Goal: Download file/media

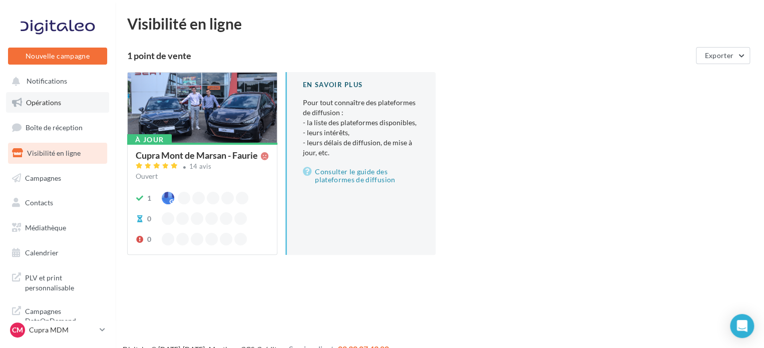
click at [52, 103] on span "Opérations" at bounding box center [43, 102] width 35 height 9
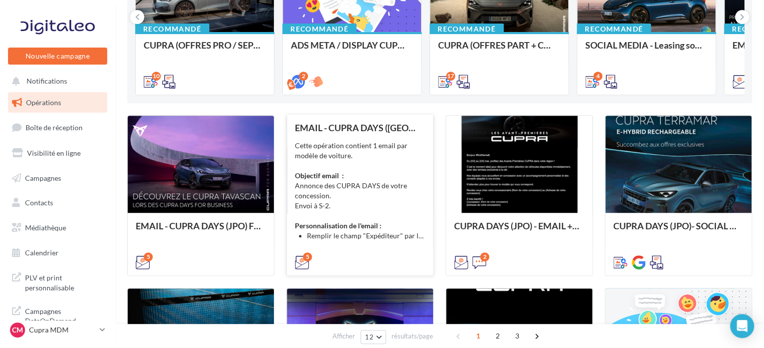
scroll to position [200, 0]
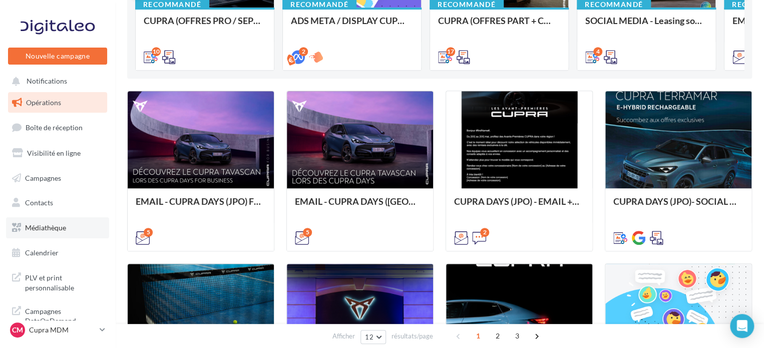
click at [39, 225] on span "Médiathèque" at bounding box center [45, 227] width 41 height 9
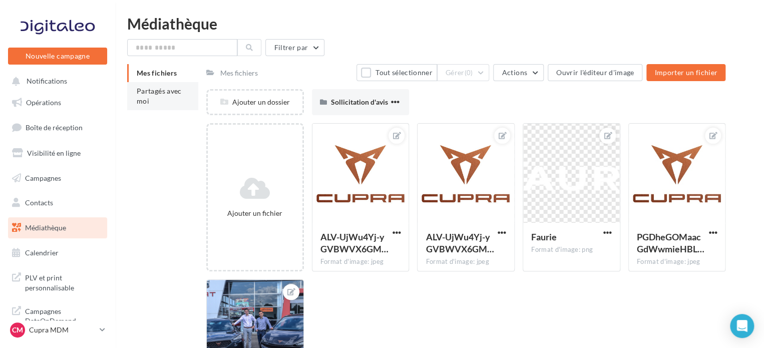
click at [153, 96] on li "Partagés avec moi" at bounding box center [162, 96] width 71 height 28
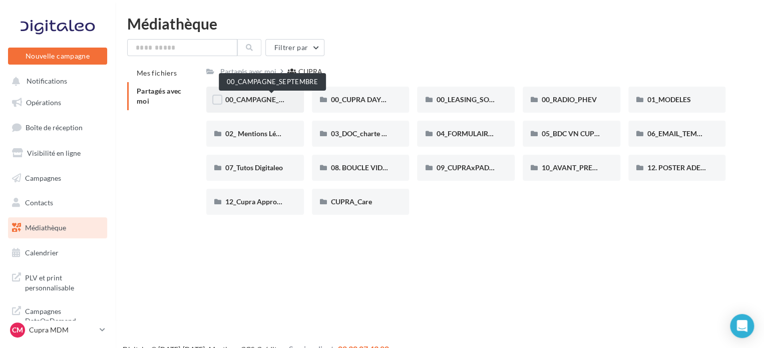
click at [248, 100] on span "00_CAMPAGNE_SEPTEMBRE" at bounding box center [272, 99] width 94 height 9
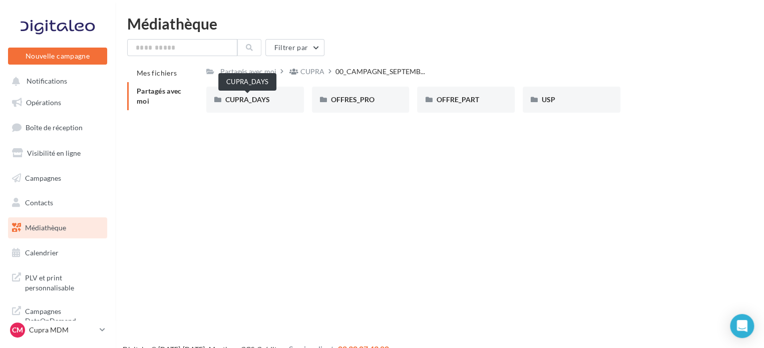
click at [248, 100] on span "CUPRA_DAYS" at bounding box center [247, 99] width 45 height 9
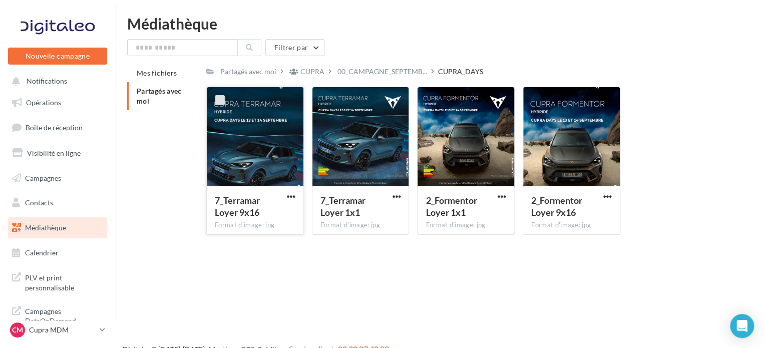
click at [220, 101] on label at bounding box center [220, 100] width 10 height 10
drag, startPoint x: 321, startPoint y: 101, endPoint x: 366, endPoint y: 107, distance: 45.4
click at [324, 102] on label at bounding box center [325, 100] width 10 height 10
click at [433, 101] on label at bounding box center [430, 100] width 10 height 10
drag, startPoint x: 534, startPoint y: 97, endPoint x: 514, endPoint y: 104, distance: 21.5
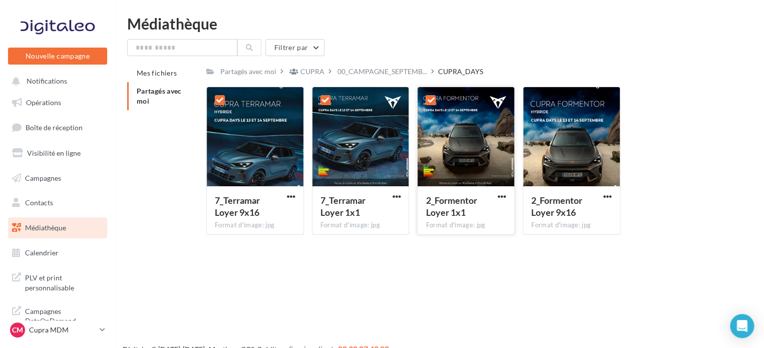
click at [534, 97] on label at bounding box center [536, 100] width 10 height 10
drag, startPoint x: 293, startPoint y: 198, endPoint x: 317, endPoint y: 202, distance: 23.9
click at [294, 198] on span "button" at bounding box center [291, 196] width 9 height 9
drag, startPoint x: 280, startPoint y: 221, endPoint x: 363, endPoint y: 208, distance: 84.7
click at [280, 221] on button "Télécharger" at bounding box center [247, 216] width 100 height 26
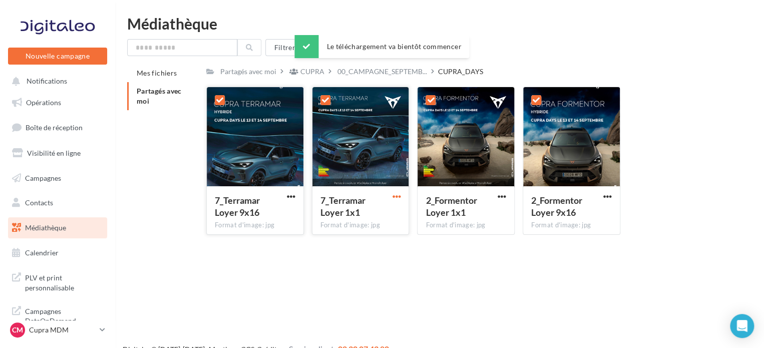
click at [393, 194] on span "button" at bounding box center [396, 196] width 9 height 9
drag, startPoint x: 342, startPoint y: 212, endPoint x: 396, endPoint y: 210, distance: 54.6
click at [342, 212] on button "Télécharger" at bounding box center [352, 216] width 100 height 26
click at [497, 196] on span "button" at bounding box center [501, 196] width 9 height 9
drag, startPoint x: 430, startPoint y: 216, endPoint x: 448, endPoint y: 213, distance: 18.3
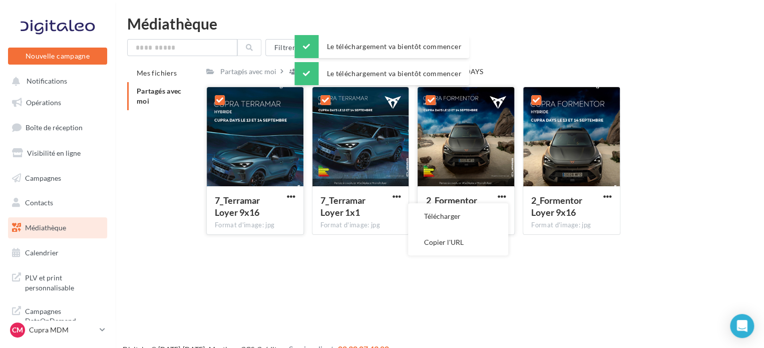
click at [430, 216] on button "Télécharger" at bounding box center [458, 216] width 100 height 26
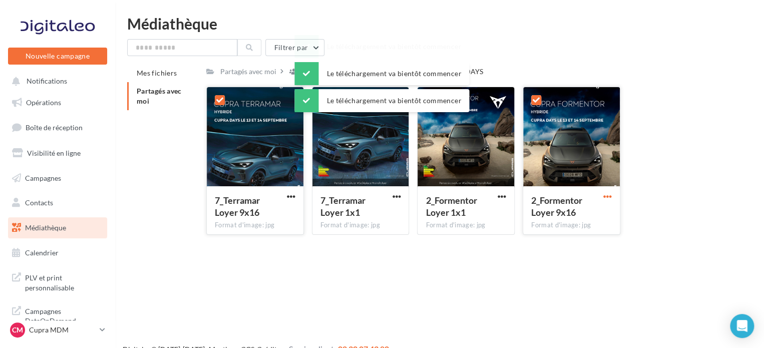
click at [605, 196] on span "button" at bounding box center [607, 196] width 9 height 9
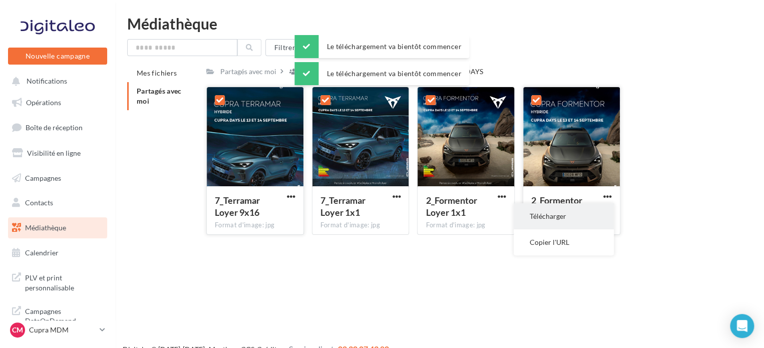
click at [522, 218] on button "Télécharger" at bounding box center [563, 216] width 100 height 26
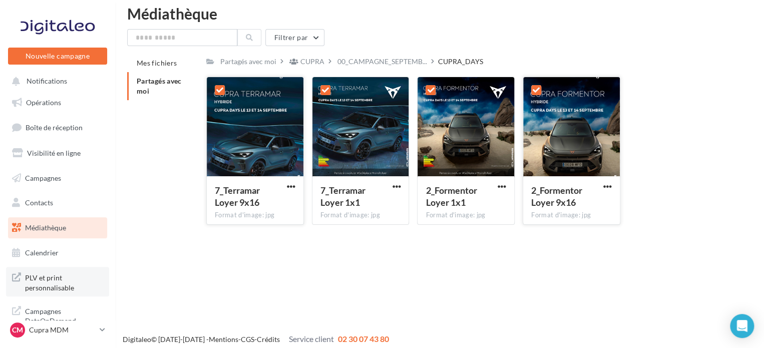
scroll to position [16, 0]
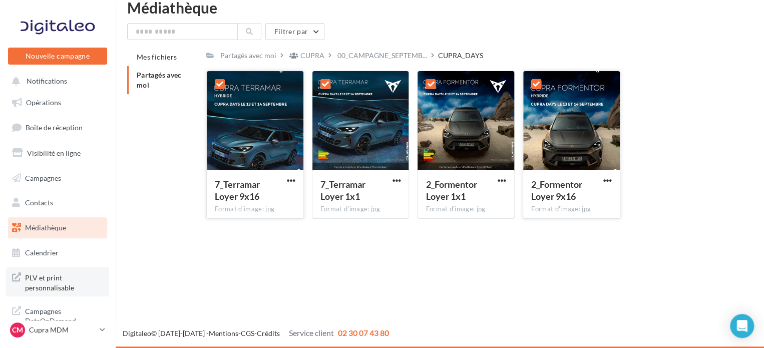
click at [44, 284] on span "PLV et print personnalisable" at bounding box center [64, 282] width 78 height 22
